Goal: Task Accomplishment & Management: Manage account settings

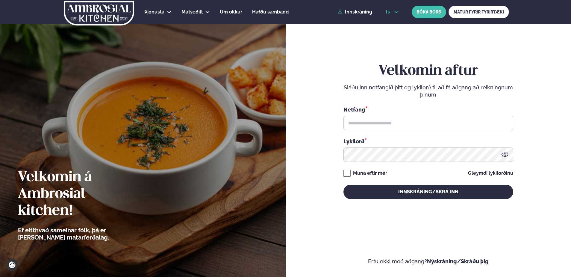
click at [391, 13] on span "is" at bounding box center [389, 12] width 6 height 5
click at [392, 21] on link "en" at bounding box center [392, 23] width 22 height 12
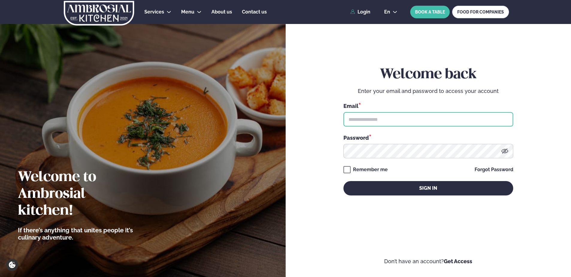
click at [395, 121] on input "text" at bounding box center [429, 119] width 170 height 14
type input "**********"
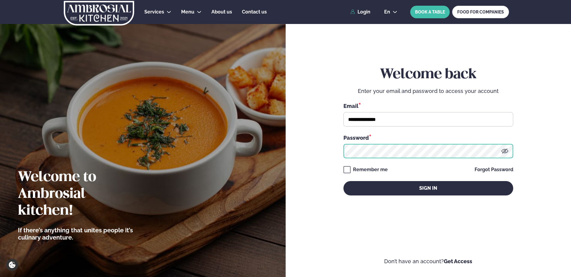
click at [344, 181] on button "Sign in" at bounding box center [429, 188] width 170 height 14
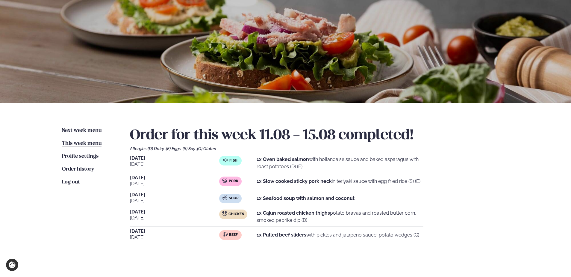
scroll to position [30, 0]
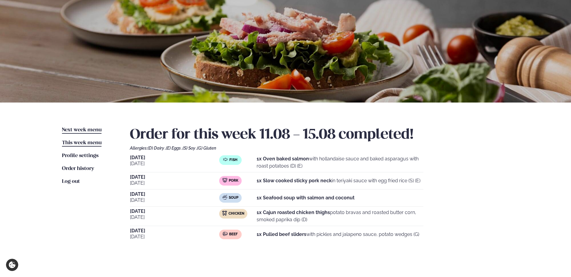
drag, startPoint x: 86, startPoint y: 125, endPoint x: 86, endPoint y: 128, distance: 3.0
click at [86, 125] on div "Next week menu Next week This week menu This week Profile settings Settings Ord…" at bounding box center [285, 190] width 483 height 177
click at [86, 128] on span "Next week menu" at bounding box center [82, 129] width 40 height 5
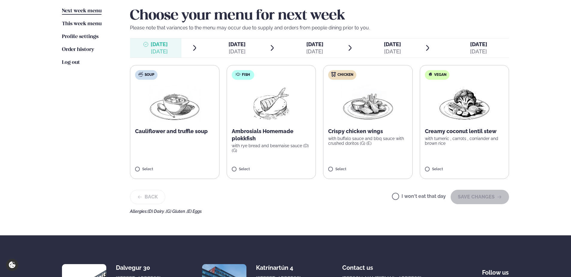
scroll to position [150, 0]
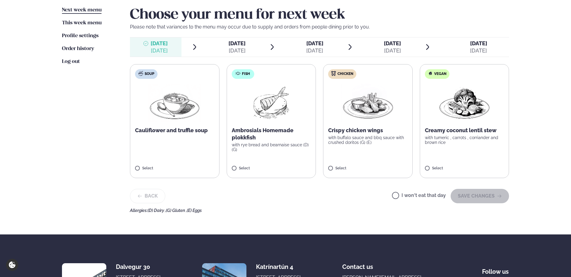
click at [401, 194] on label "I won't eat that day" at bounding box center [419, 196] width 54 height 6
click at [465, 197] on button "SAVE CHANGES" at bounding box center [480, 196] width 58 height 14
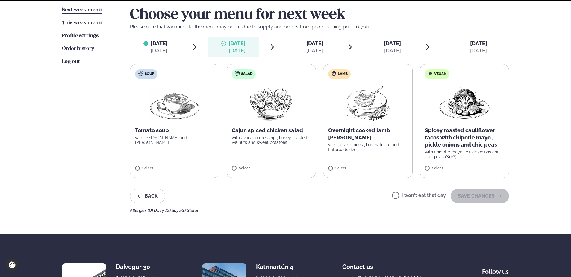
click at [402, 197] on label "I won't eat that day" at bounding box center [419, 196] width 54 height 6
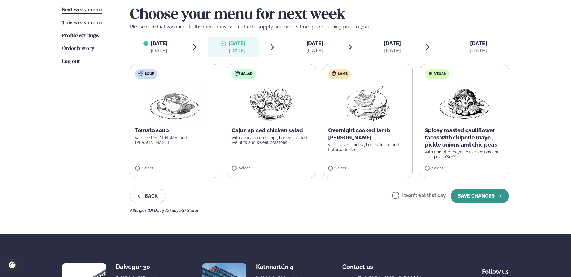
click at [489, 197] on button "SAVE CHANGES" at bounding box center [480, 196] width 58 height 14
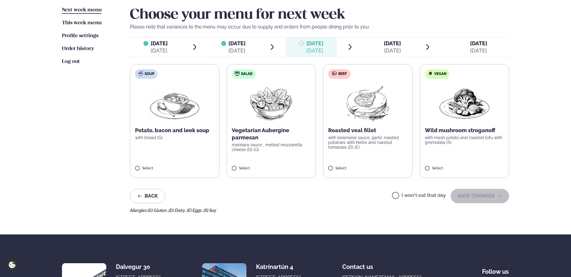
click at [425, 198] on label "I won't eat that day" at bounding box center [419, 196] width 54 height 6
click at [472, 197] on button "SAVE CHANGES" at bounding box center [480, 196] width 58 height 14
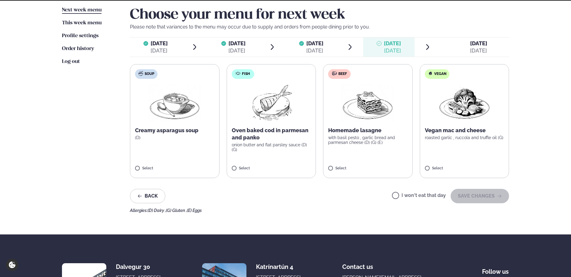
click at [422, 197] on label "I won't eat that day" at bounding box center [419, 196] width 54 height 6
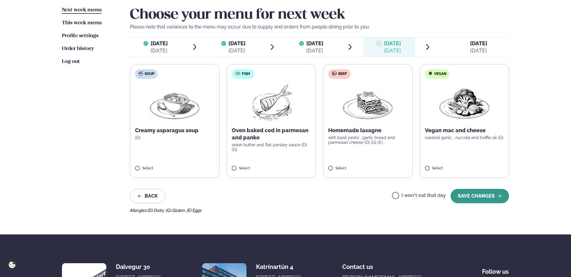
click at [479, 193] on button "SAVE CHANGES" at bounding box center [480, 196] width 58 height 14
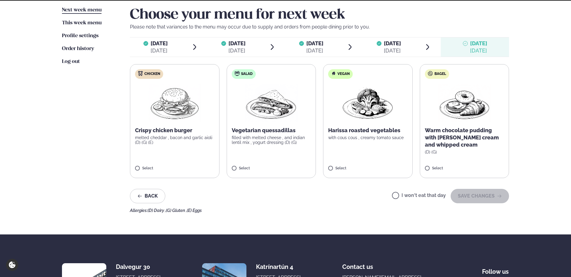
click at [416, 195] on label "I won't eat that day" at bounding box center [419, 196] width 54 height 6
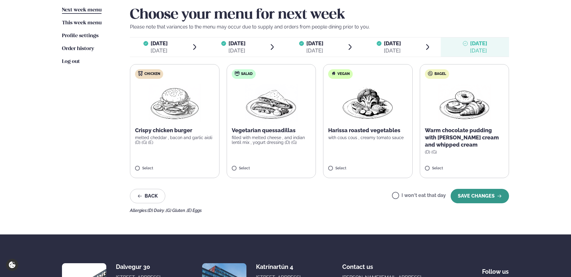
click at [480, 194] on button "SAVE CHANGES" at bounding box center [480, 196] width 58 height 14
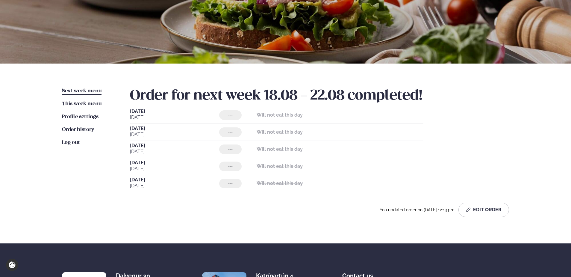
scroll to position [30, 0]
